Goal: Task Accomplishment & Management: Manage account settings

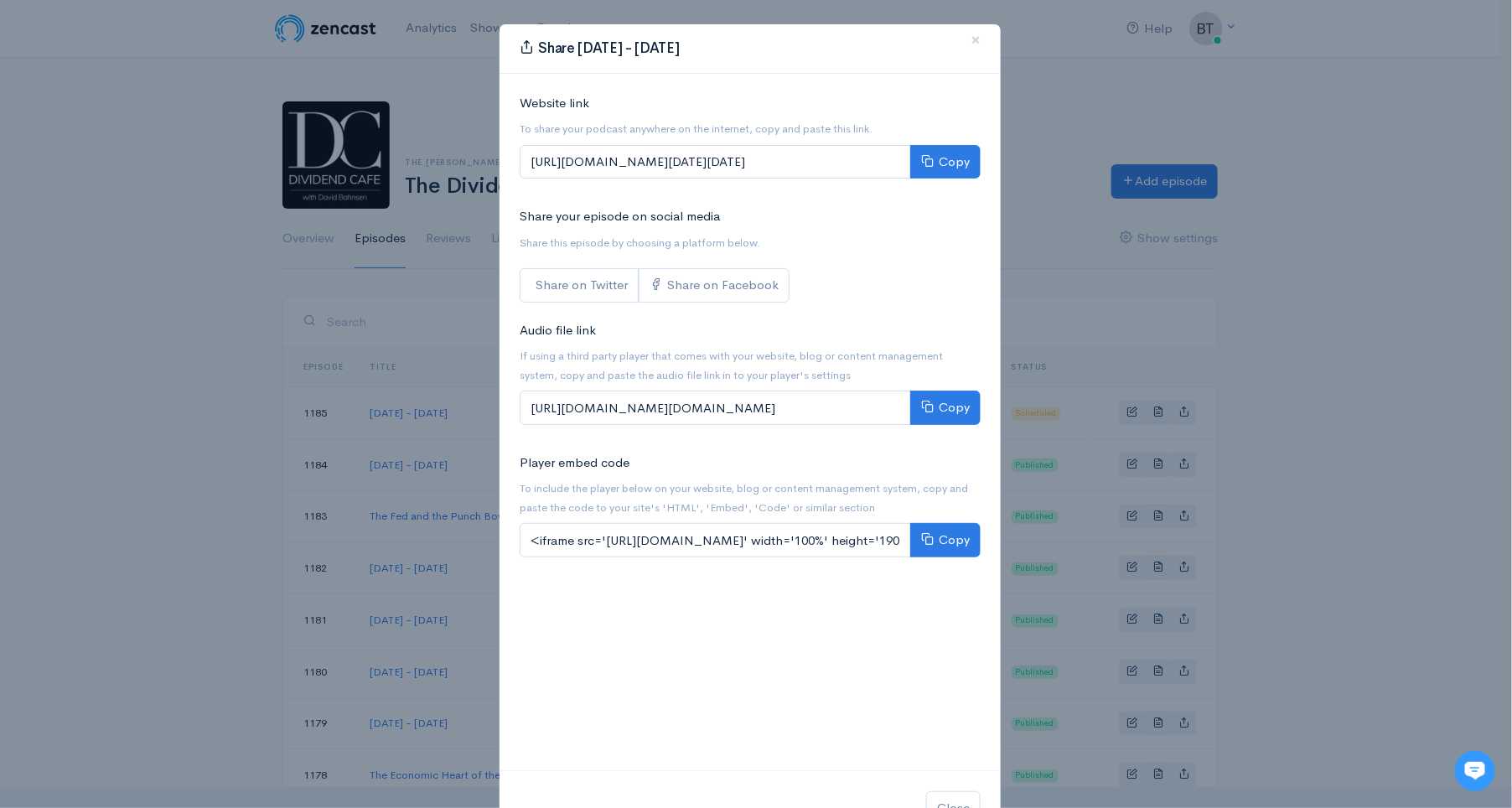
click at [184, 300] on div "Share Tuesday - September 23, 2025 × Website link To share your podcast anywher…" at bounding box center [756, 404] width 1512 height 808
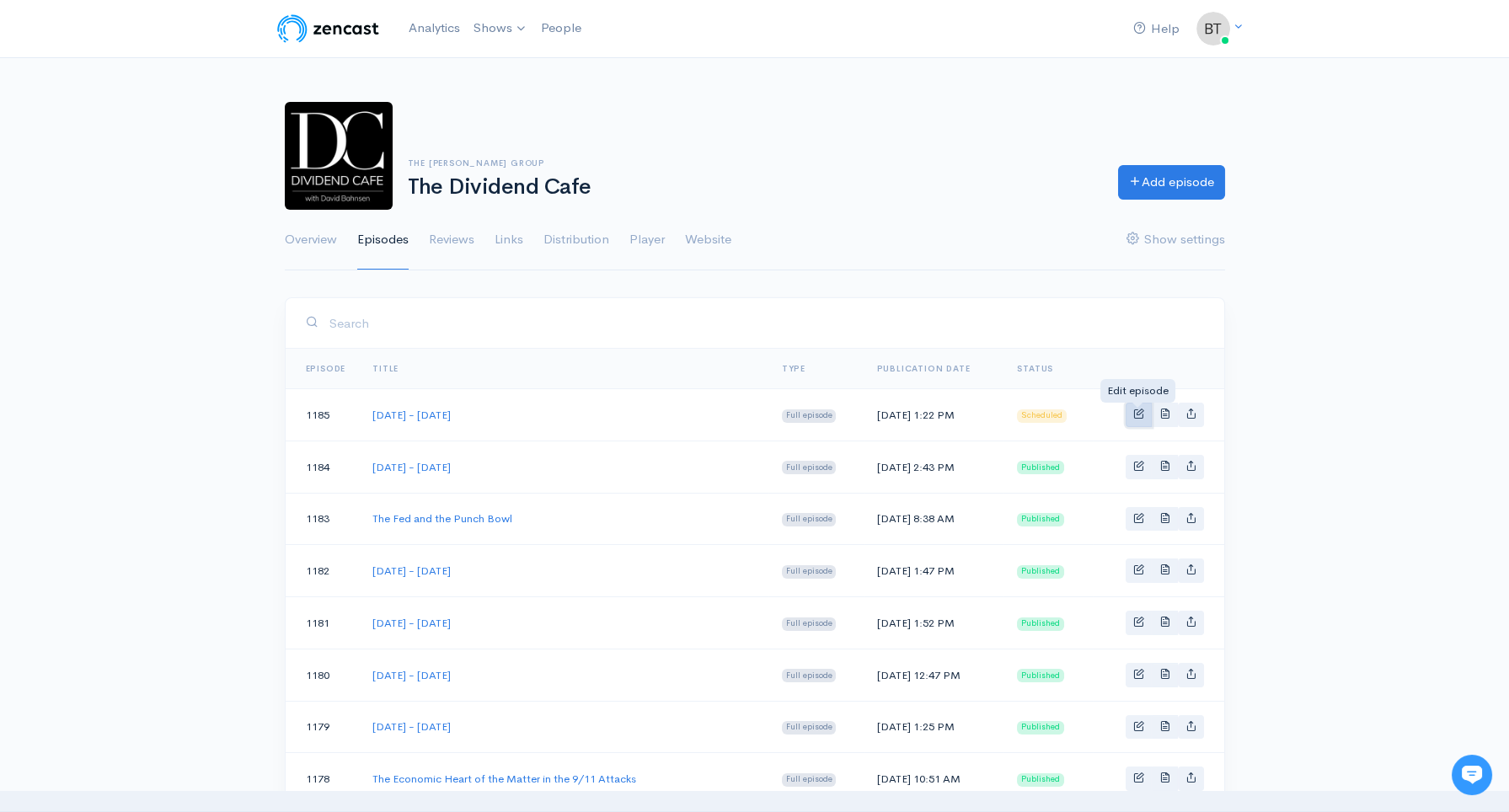
click at [1136, 414] on span "Basic example" at bounding box center [1139, 413] width 11 height 11
select select "8"
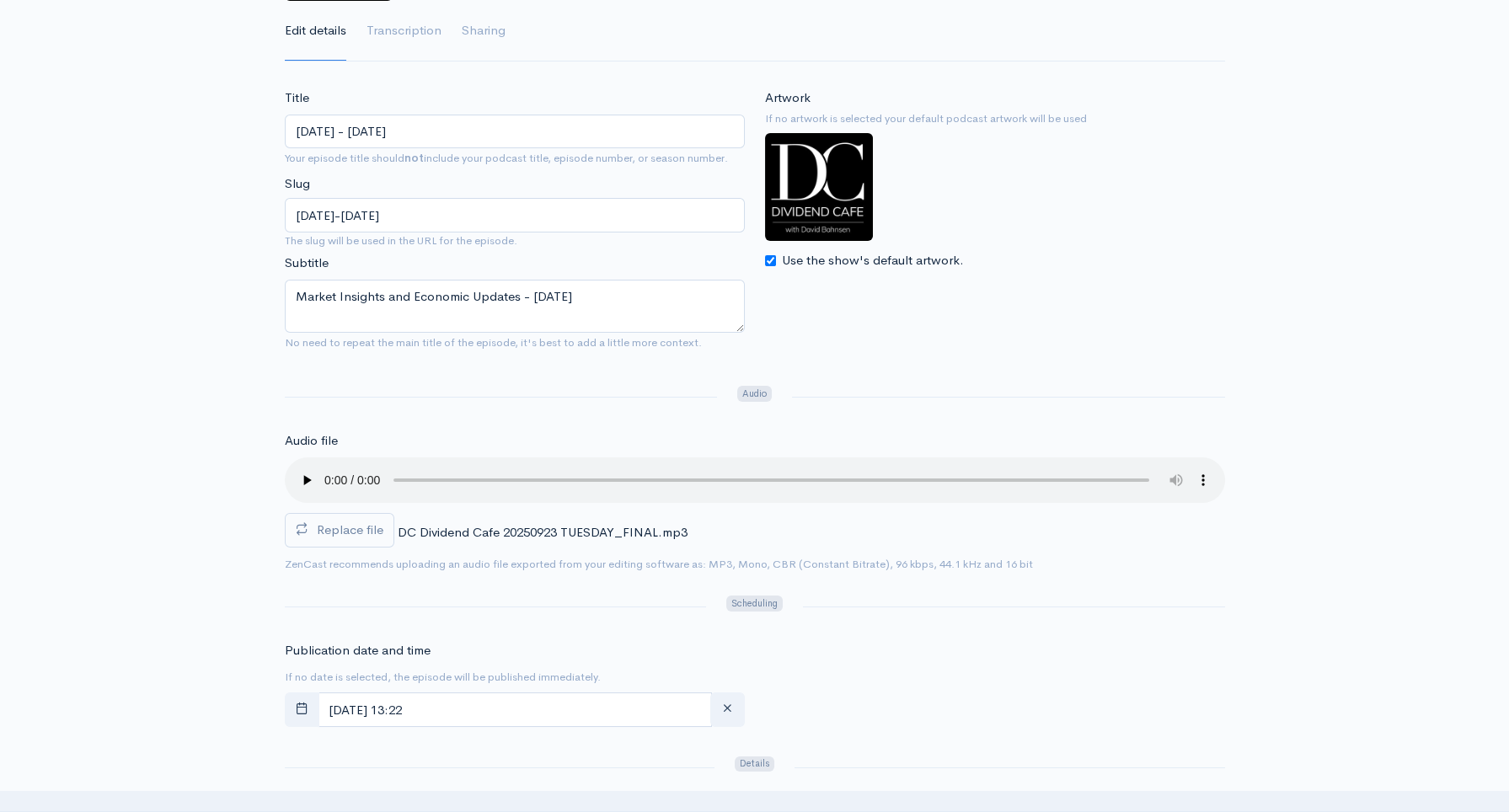
scroll to position [260, 0]
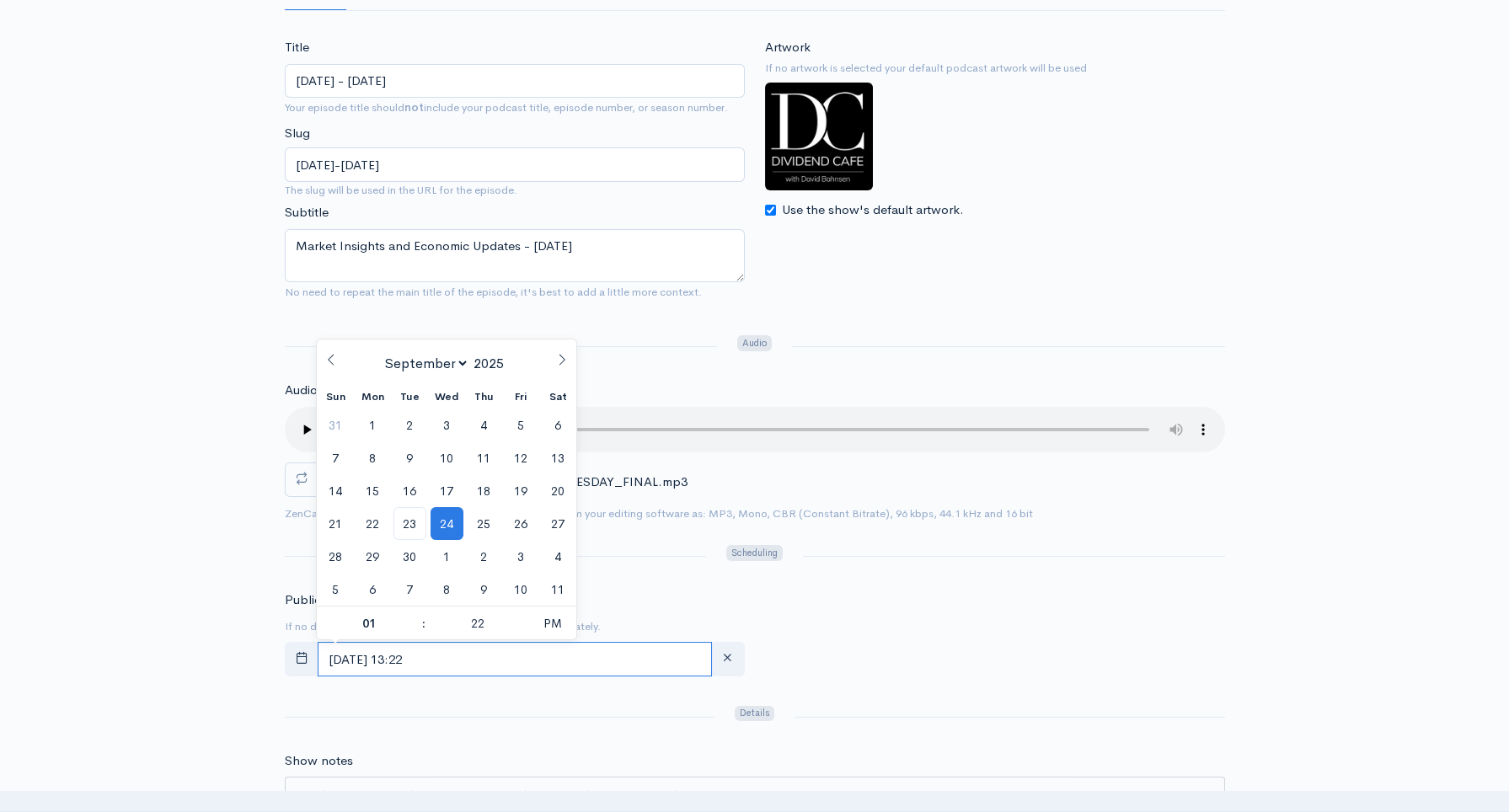
click at [504, 661] on input "September, 24 2025 13:22" at bounding box center [514, 658] width 395 height 34
click at [413, 528] on span "23" at bounding box center [410, 523] width 33 height 33
type input "[DATE] 13:22"
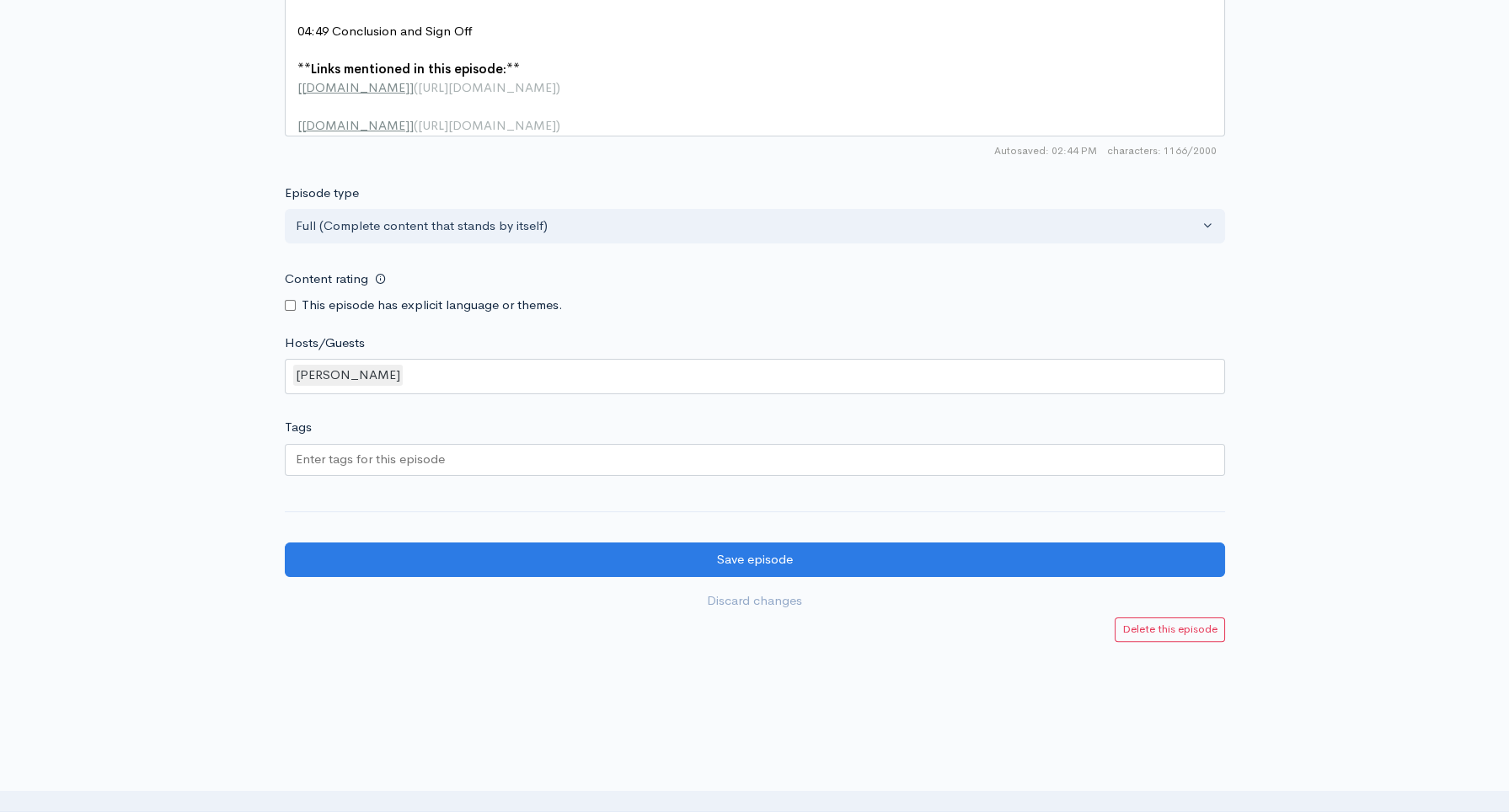
scroll to position [1506, 0]
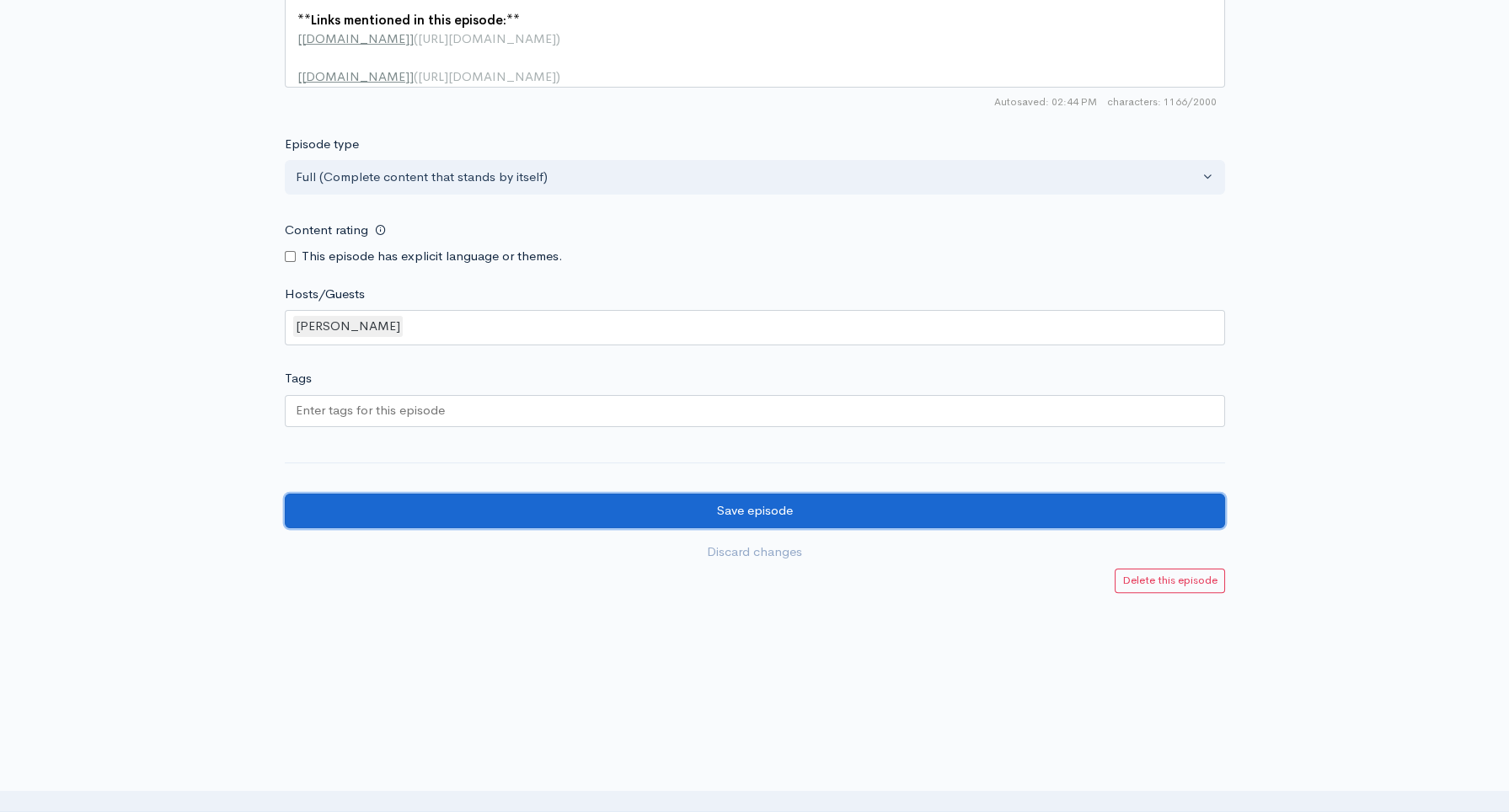
click at [765, 526] on input "Save episode" at bounding box center [755, 510] width 940 height 34
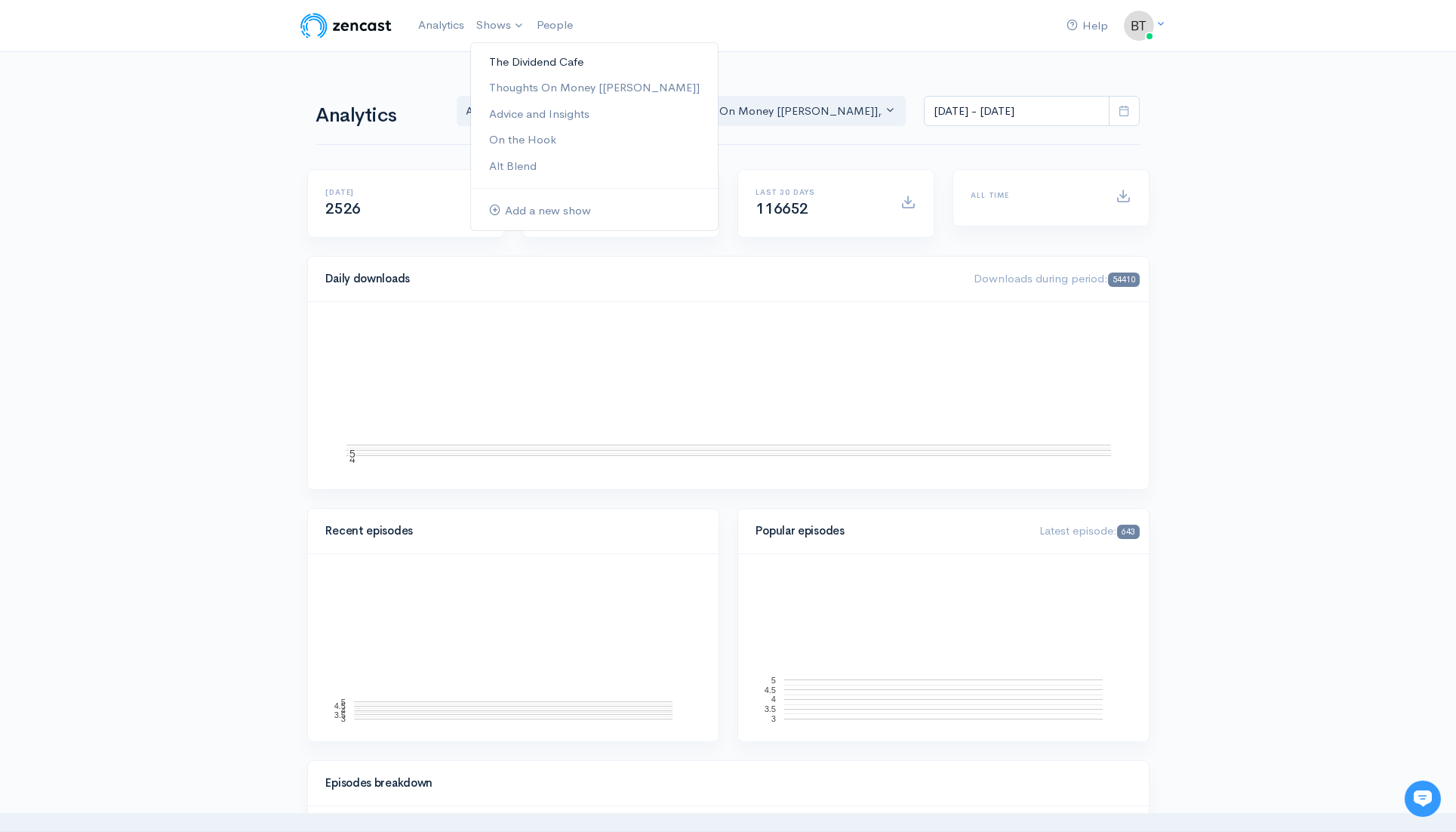
click at [510, 61] on link "The Dividend Cafe" at bounding box center [594, 62] width 247 height 27
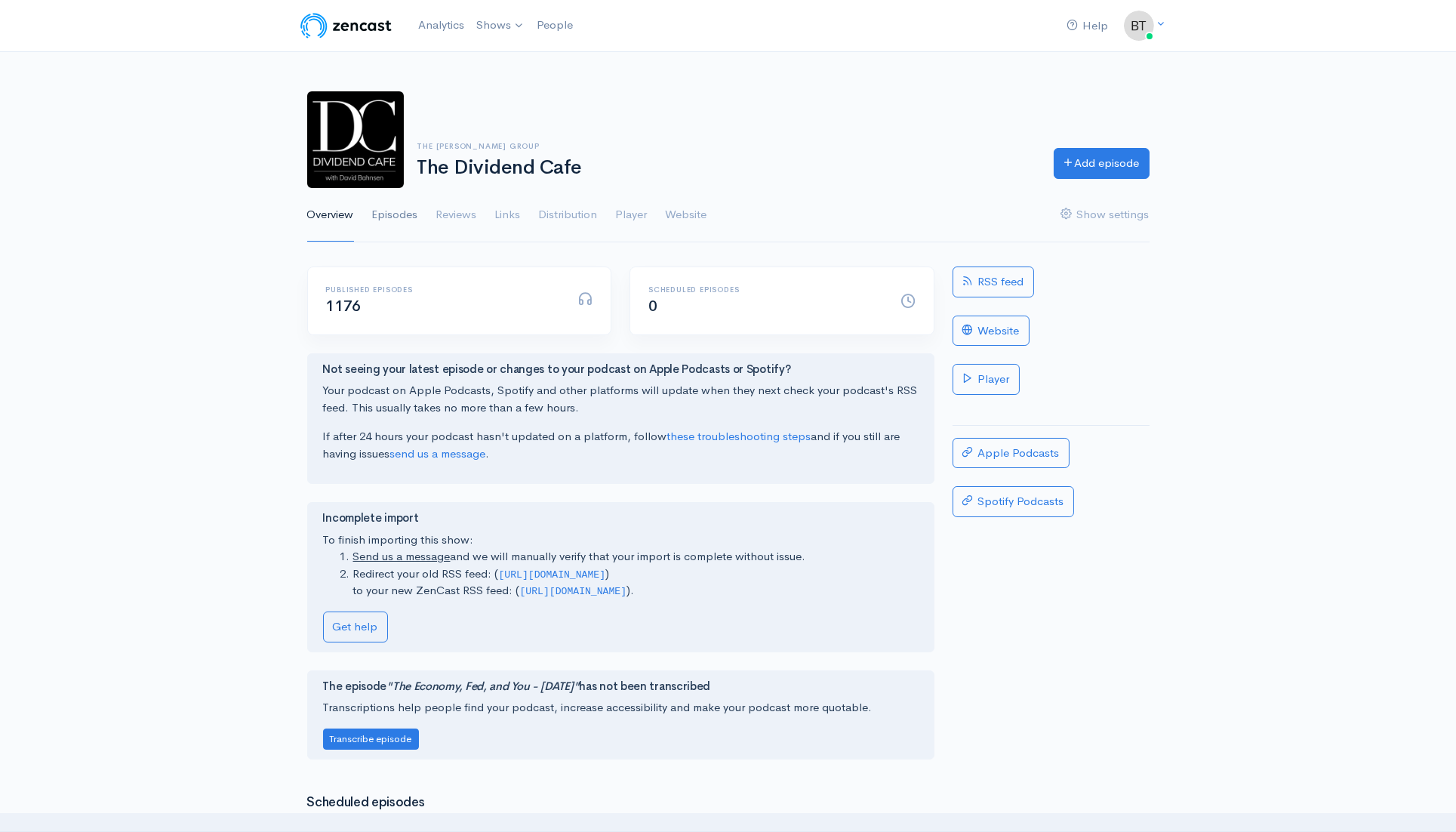
click at [391, 212] on link "Episodes" at bounding box center [395, 214] width 46 height 54
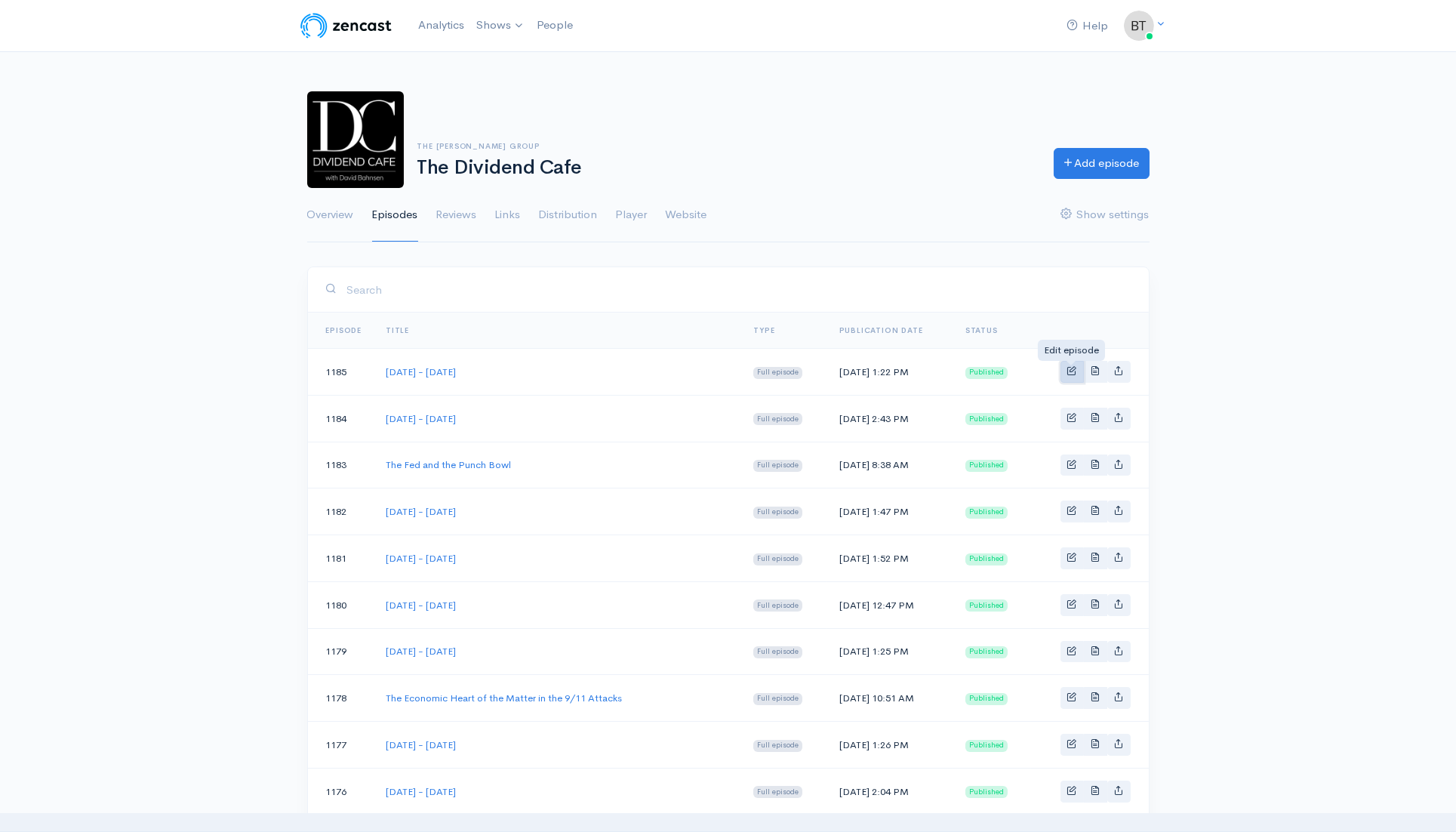
click at [1074, 373] on span "Basic example" at bounding box center [1072, 370] width 10 height 10
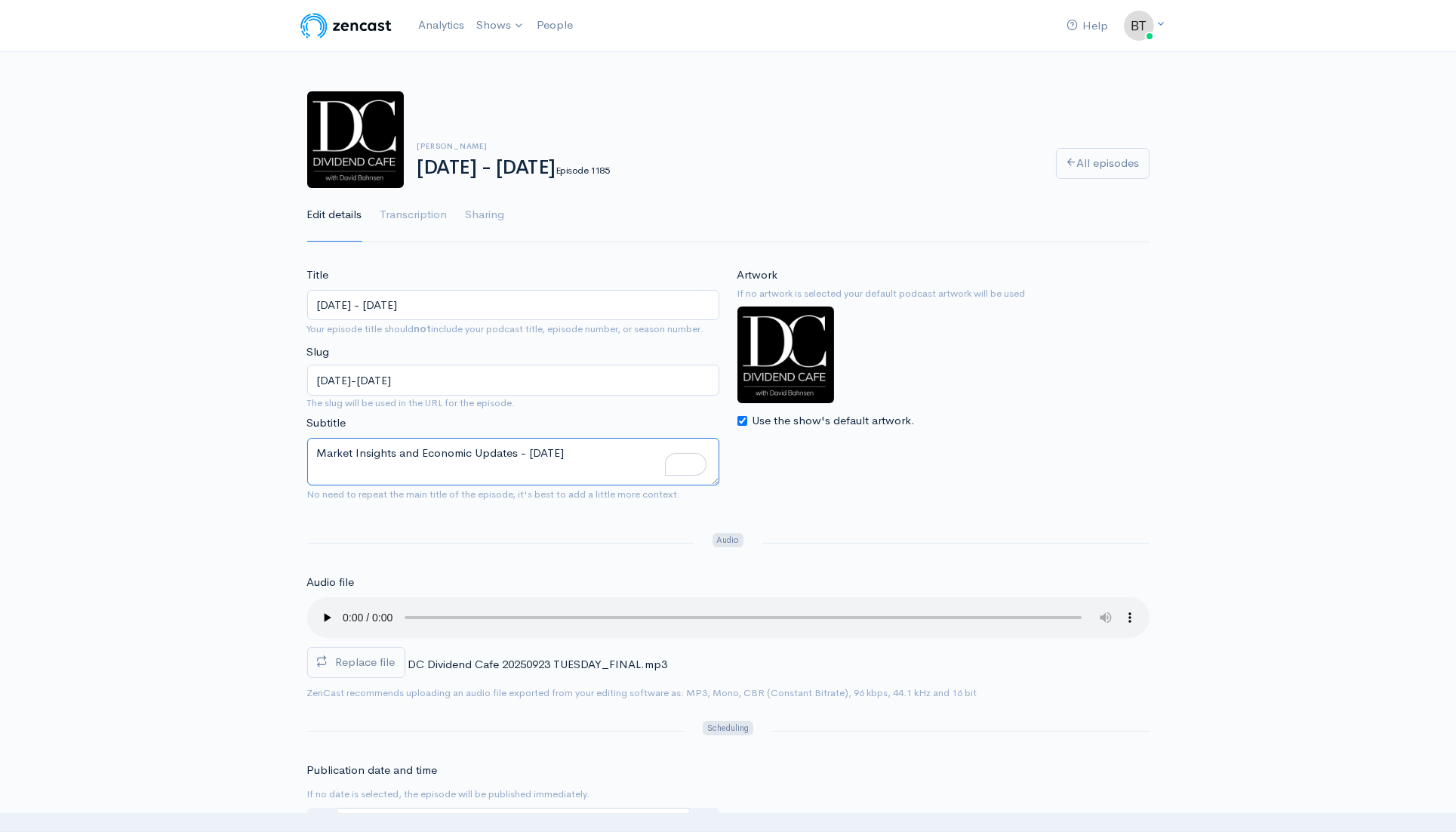
drag, startPoint x: 589, startPoint y: 452, endPoint x: 597, endPoint y: 452, distance: 8.0
click at [597, 452] on textarea "Market Insights and Economic Updates - [DATE]" at bounding box center [514, 462] width 412 height 48
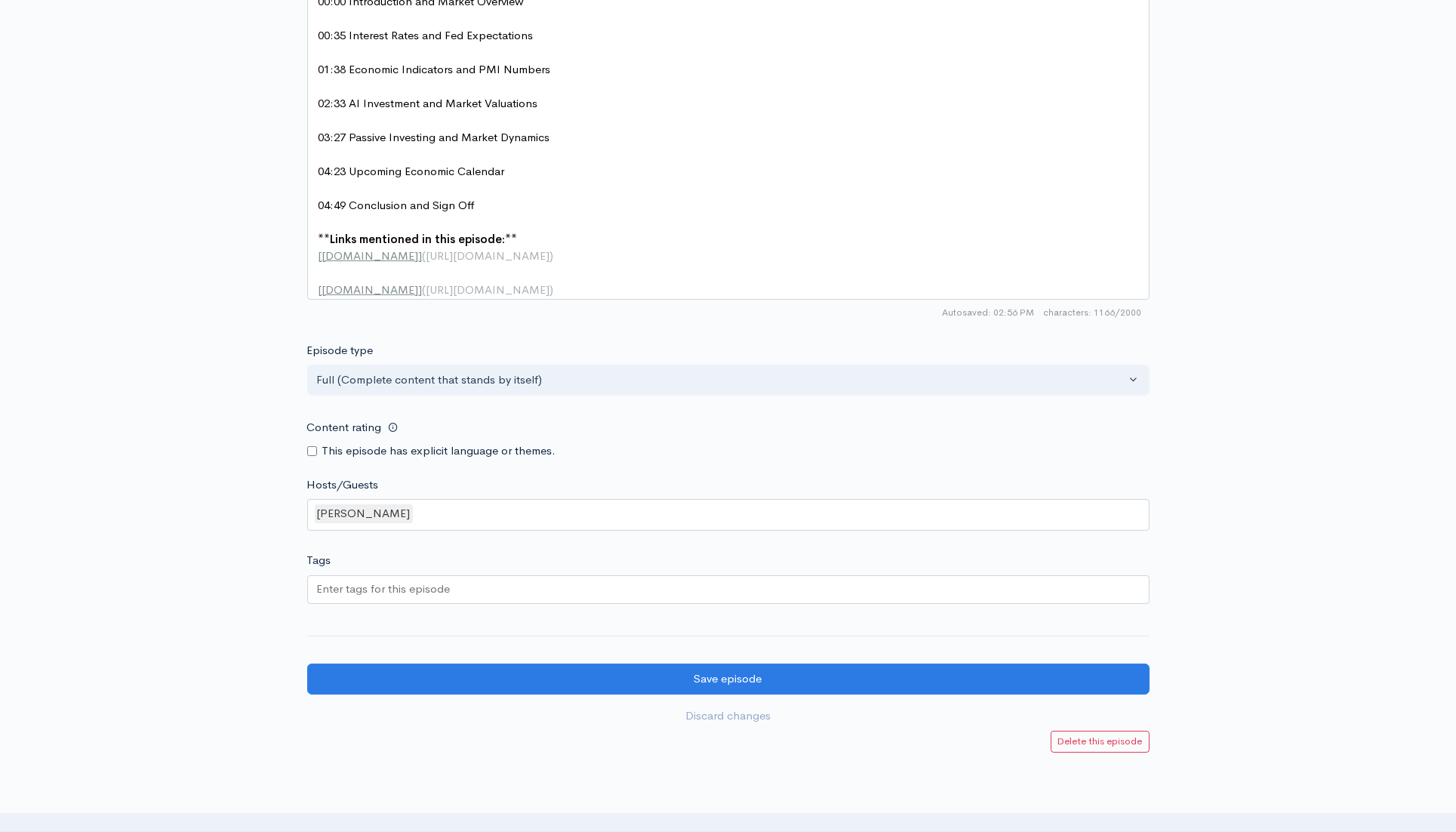
scroll to position [1196, 0]
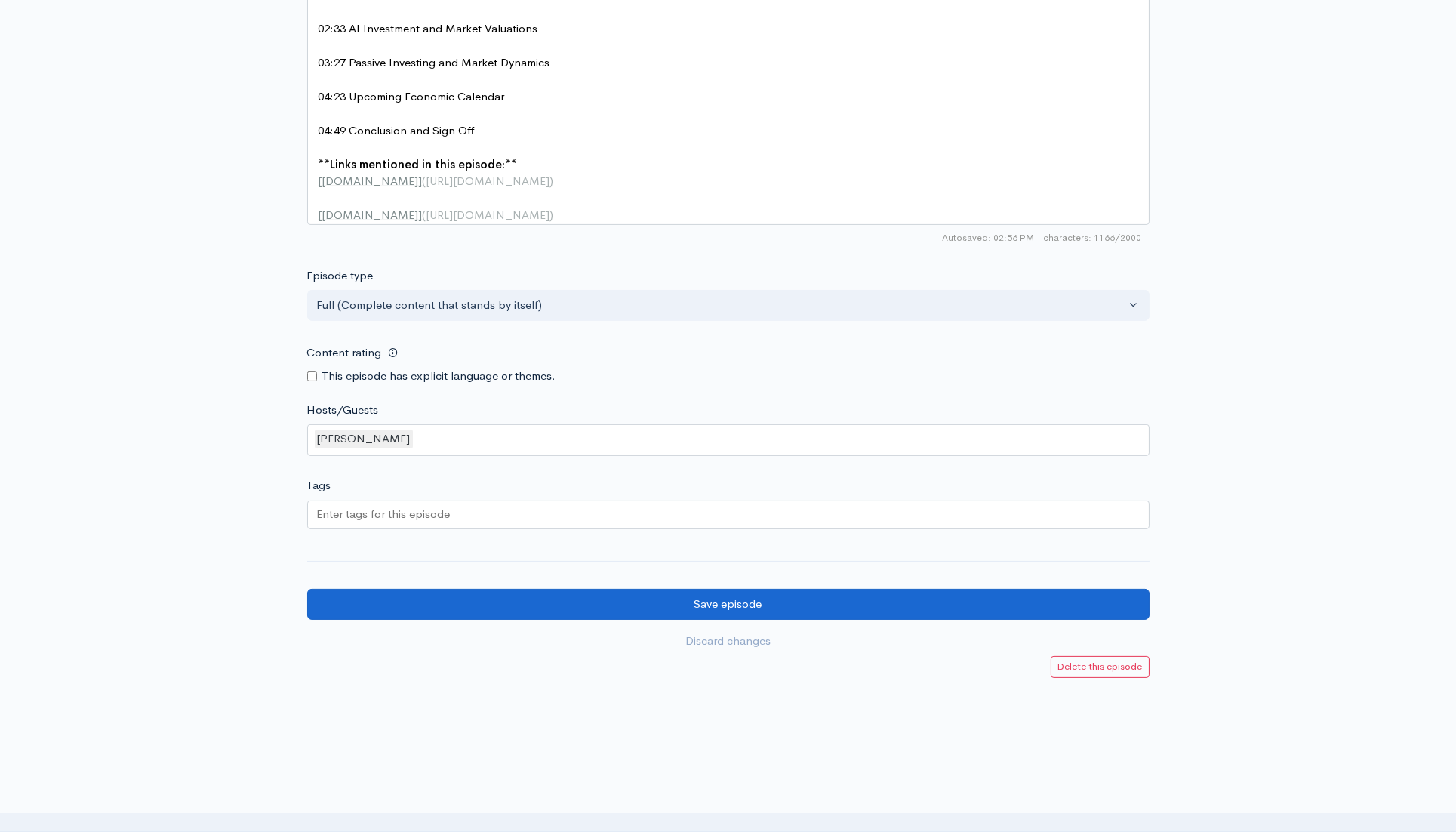
type textarea "Market Insights and Economic Updates - [DATE]"
click at [795, 620] on input "Save episode" at bounding box center [729, 604] width 842 height 31
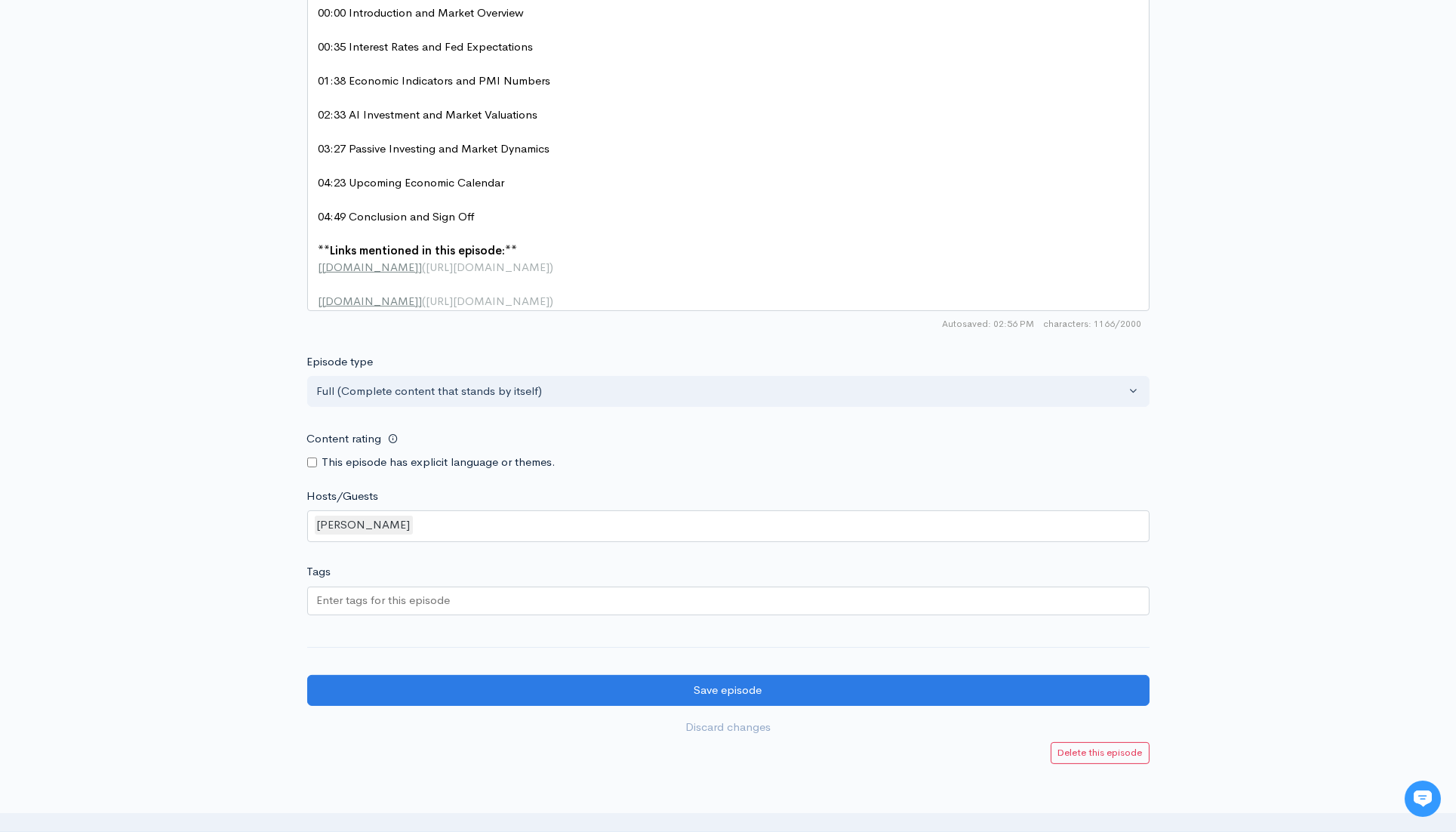
scroll to position [1247, 0]
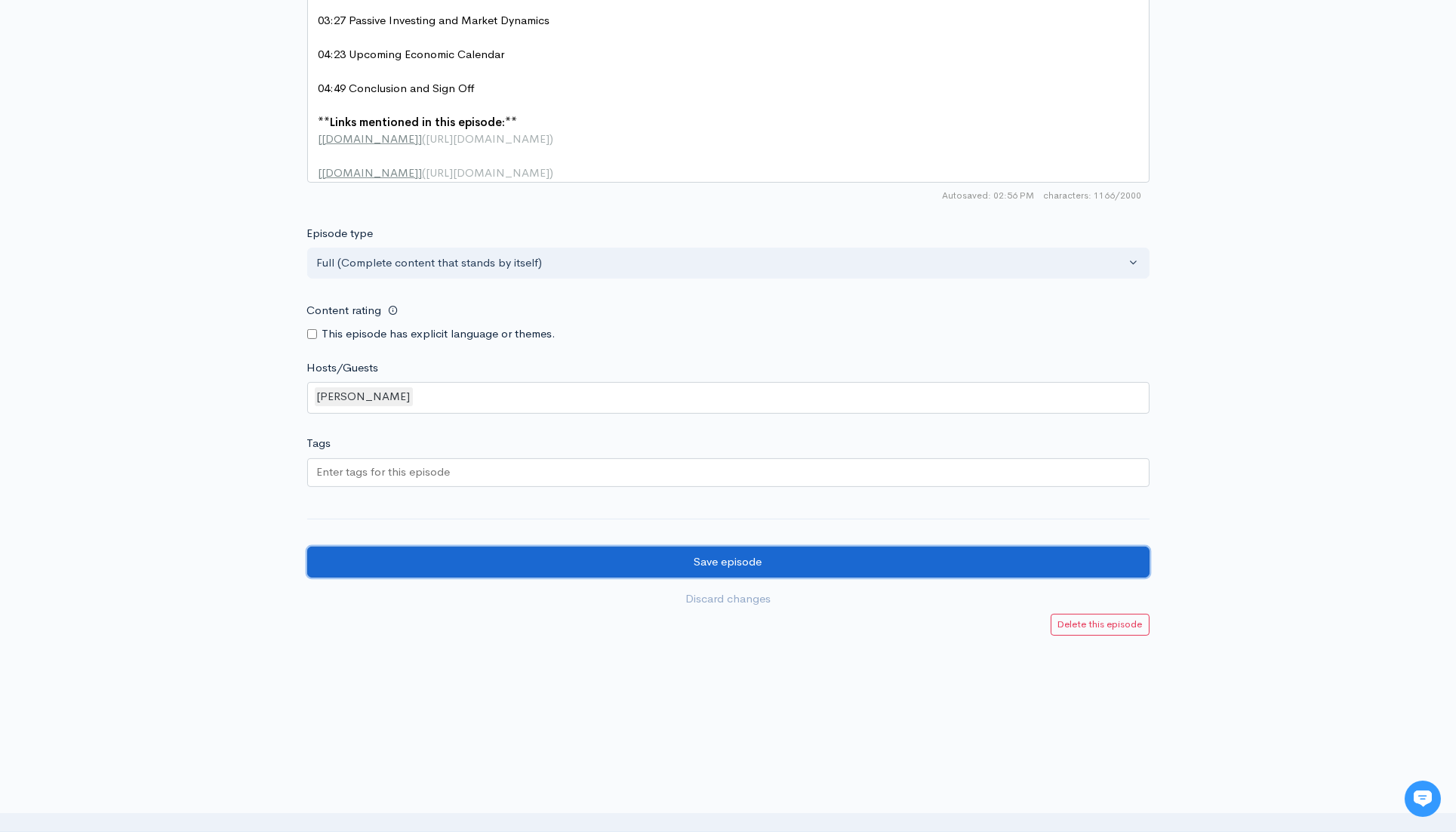
click at [723, 570] on input "Save episode" at bounding box center [729, 562] width 842 height 31
